Goal: Transaction & Acquisition: Purchase product/service

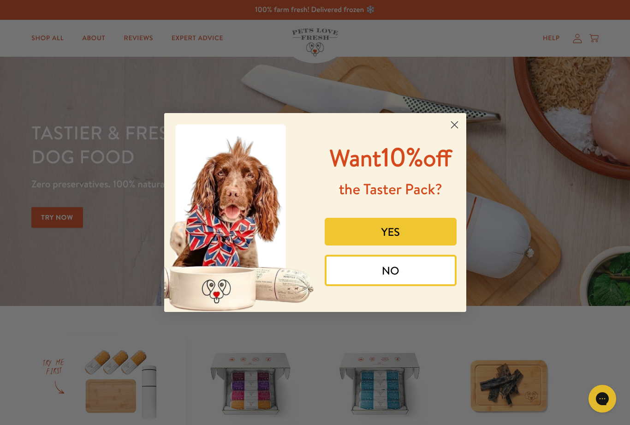
click at [455, 123] on circle "Close dialog" at bounding box center [453, 124] width 15 height 15
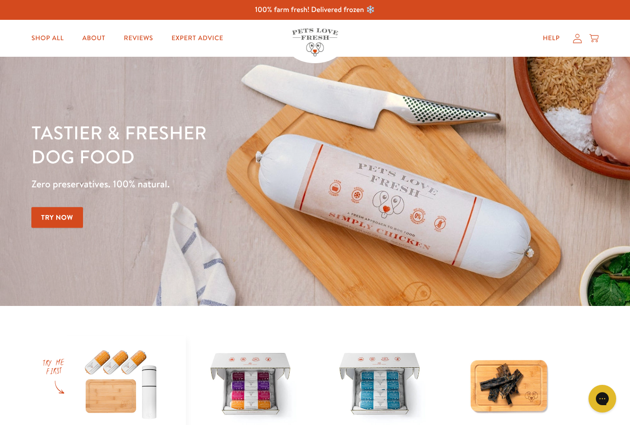
click at [53, 40] on link "Shop All" at bounding box center [47, 38] width 47 height 18
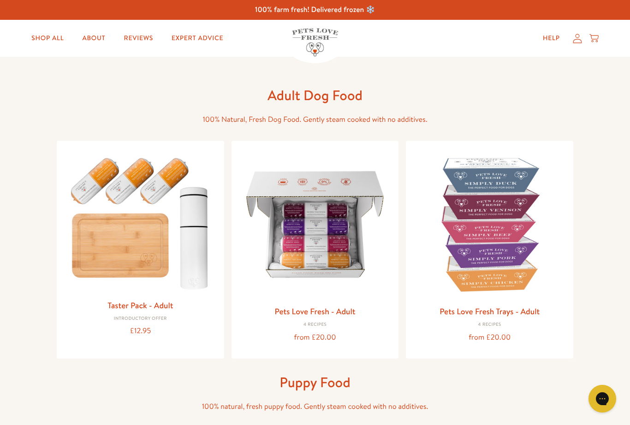
click at [331, 240] on img at bounding box center [315, 224] width 153 height 153
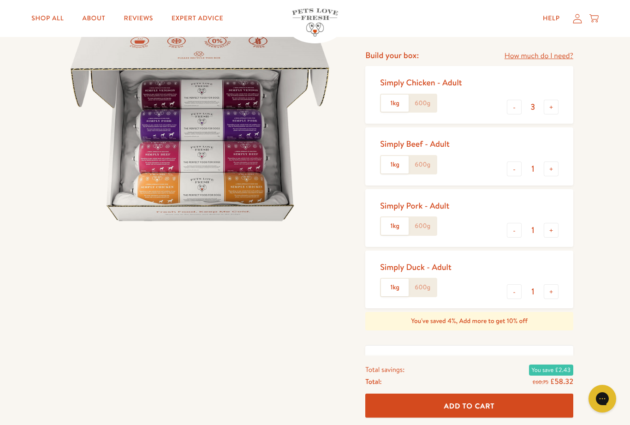
scroll to position [107, 0]
click at [515, 293] on button "-" at bounding box center [514, 292] width 15 height 15
type input "0"
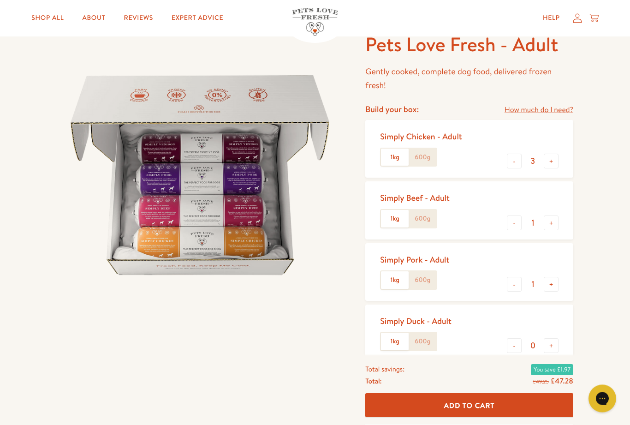
scroll to position [35, 0]
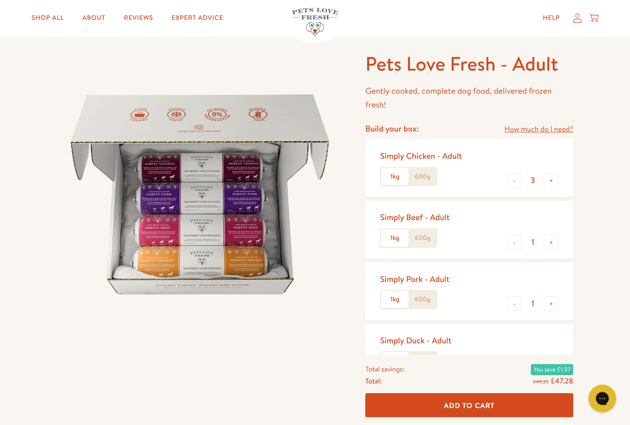
click at [551, 303] on button "+" at bounding box center [551, 303] width 15 height 15
type input "2"
click at [520, 181] on button "-" at bounding box center [514, 180] width 15 height 15
type input "2"
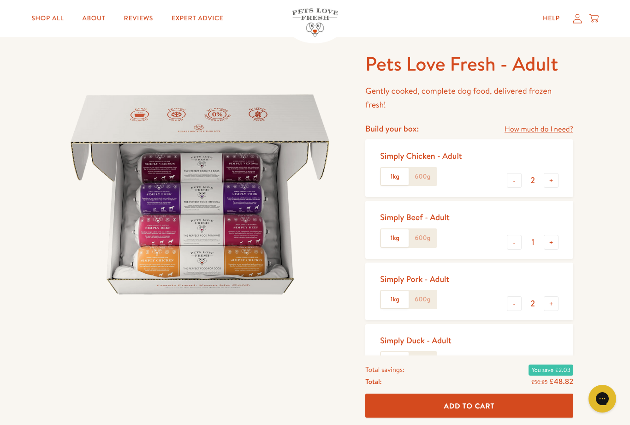
click at [552, 242] on button "+" at bounding box center [551, 242] width 15 height 15
type input "2"
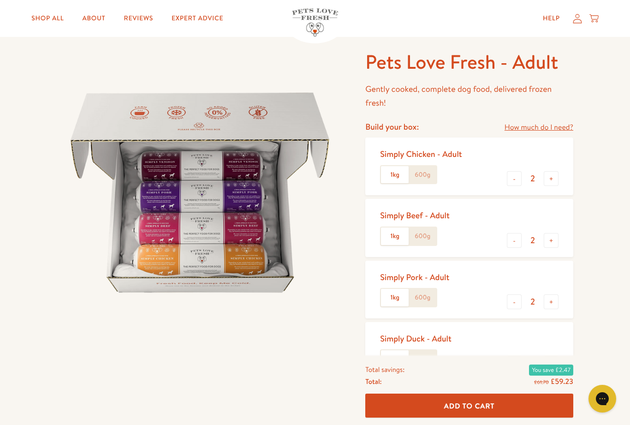
scroll to position [39, 0]
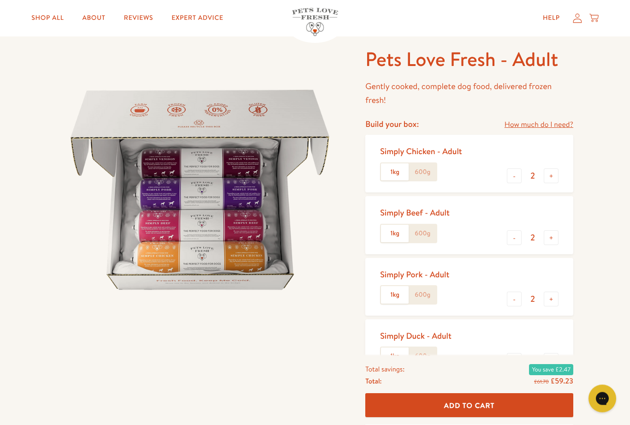
click at [513, 178] on button "-" at bounding box center [514, 176] width 15 height 15
type input "1"
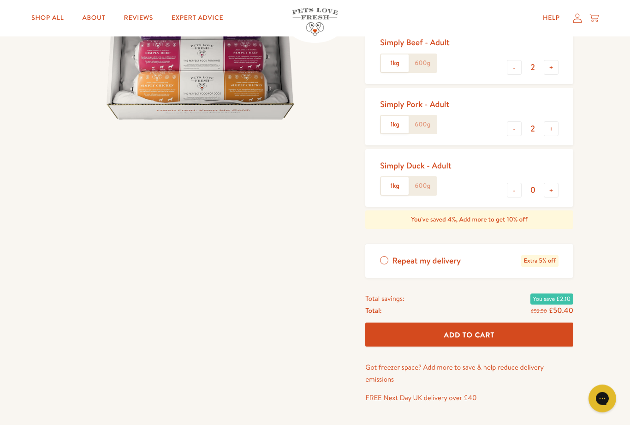
scroll to position [212, 0]
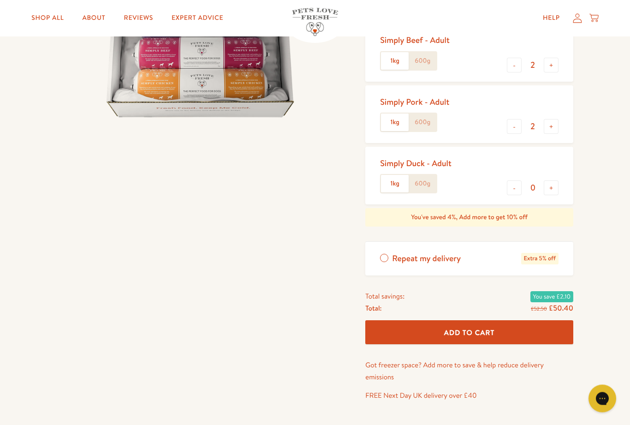
click at [498, 329] on button "Add To Cart" at bounding box center [469, 332] width 208 height 24
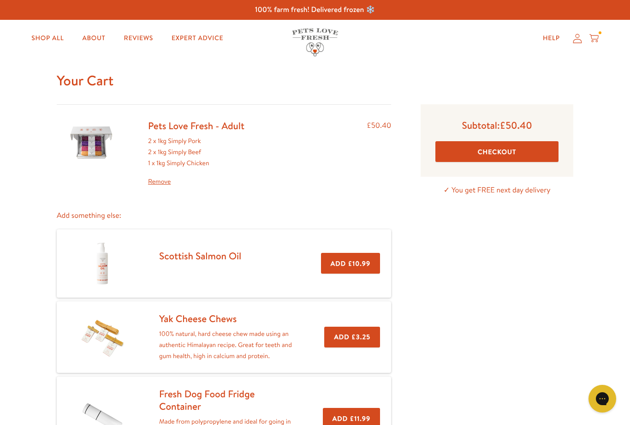
click at [513, 154] on button "Checkout" at bounding box center [496, 151] width 123 height 21
